Goal: Information Seeking & Learning: Understand process/instructions

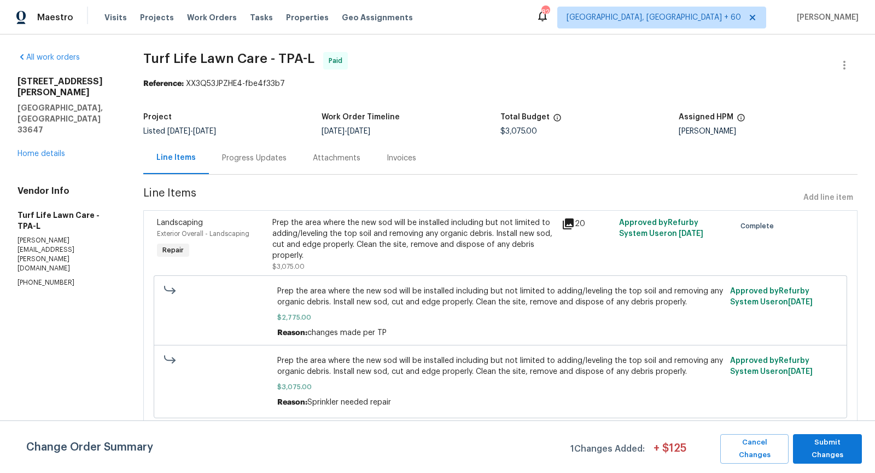
click at [372, 250] on div "Prep the area where the new sod will be installed including but not limited to …" at bounding box center [413, 239] width 282 height 44
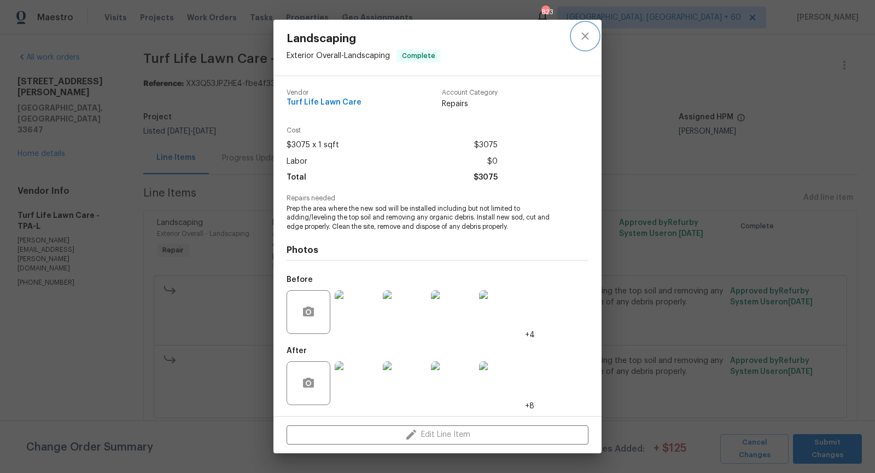
click at [585, 44] on button "close" at bounding box center [585, 36] width 26 height 26
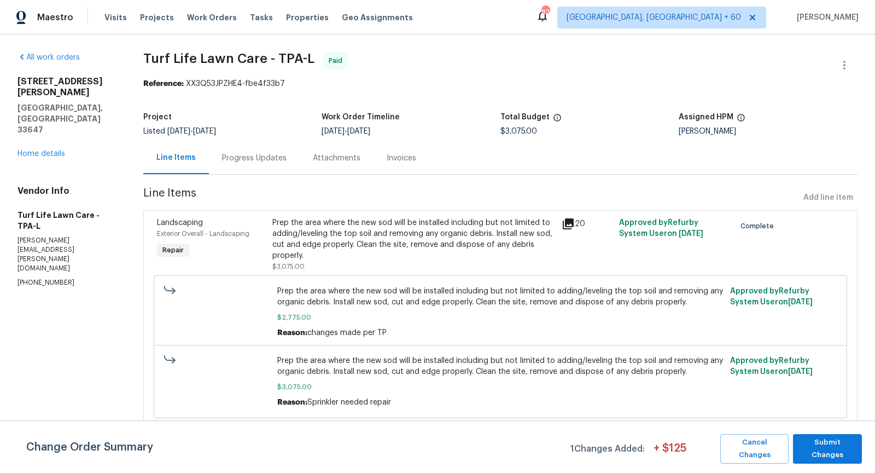
click at [362, 232] on div "Prep the area where the new sod will be installed including but not limited to …" at bounding box center [413, 239] width 282 height 44
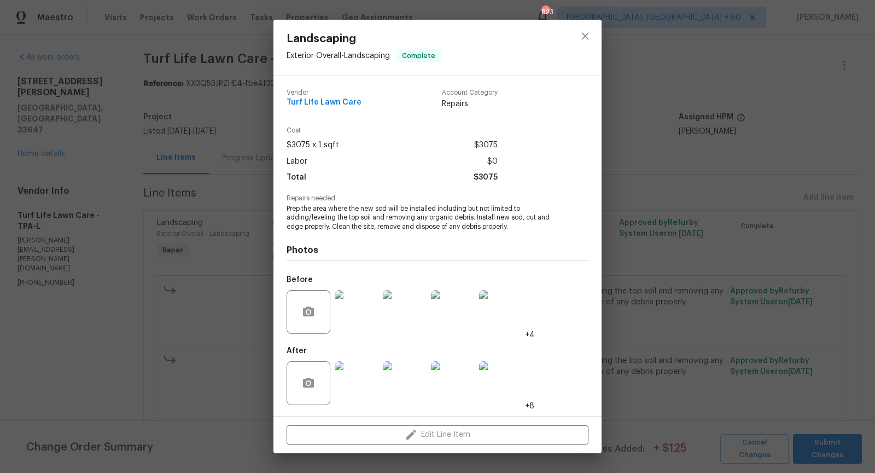
click at [346, 379] on img at bounding box center [357, 383] width 44 height 44
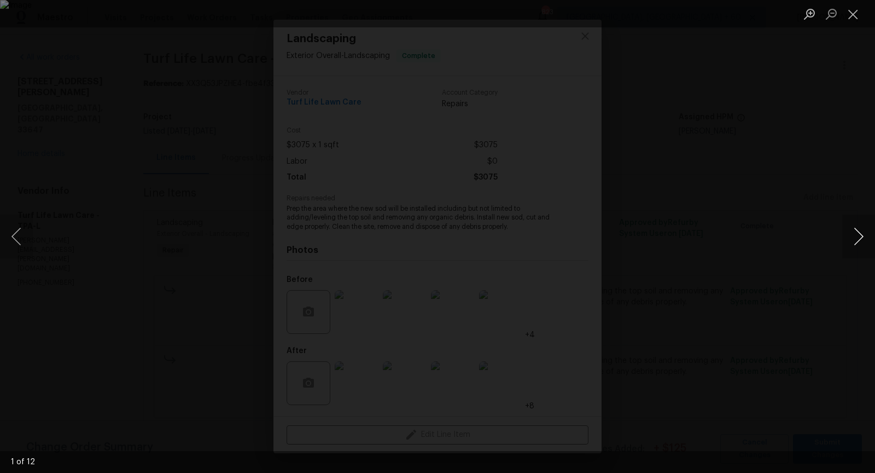
click at [867, 241] on button "Next image" at bounding box center [858, 236] width 33 height 44
click at [864, 241] on button "Next image" at bounding box center [858, 236] width 33 height 44
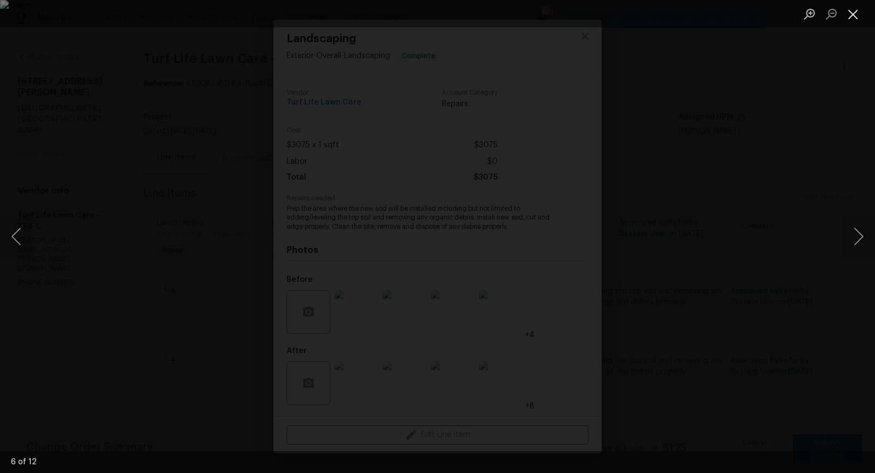
click at [857, 18] on button "Close lightbox" at bounding box center [853, 13] width 22 height 19
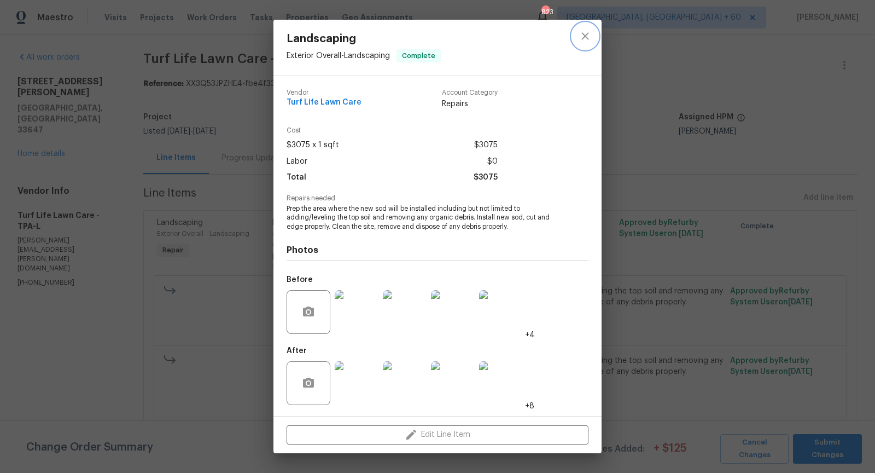
click at [582, 38] on icon "close" at bounding box center [585, 36] width 13 height 13
